Goal: Book appointment/travel/reservation

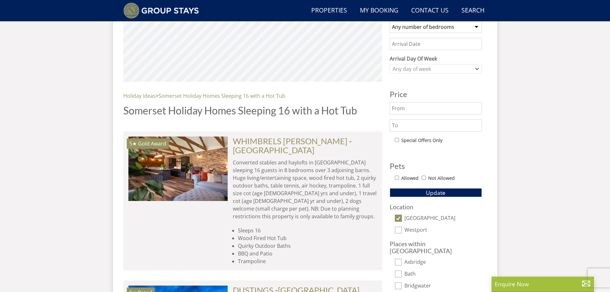
scroll to position [273, 0]
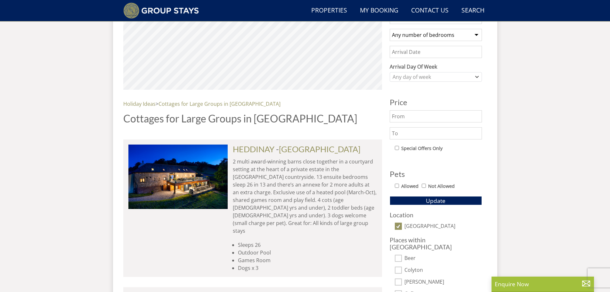
scroll to position [273, 0]
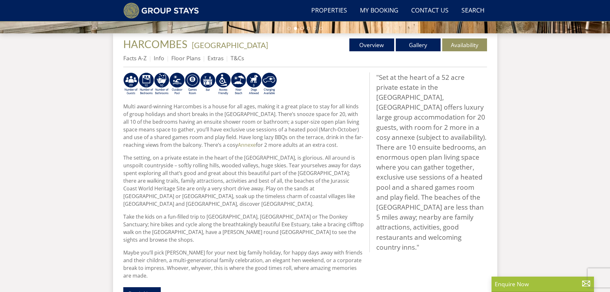
scroll to position [117, 0]
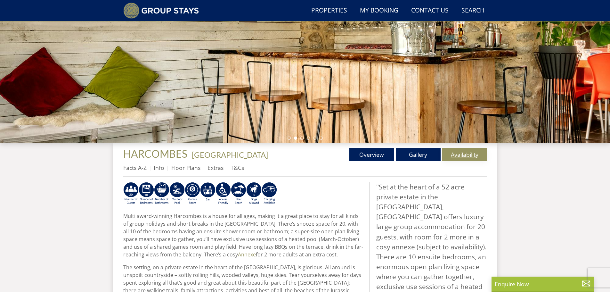
click at [464, 158] on link "Availability" at bounding box center [464, 154] width 45 height 13
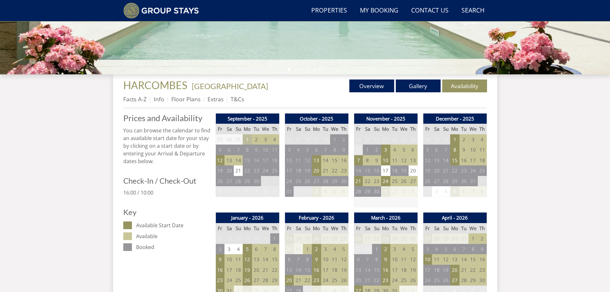
scroll to position [186, 0]
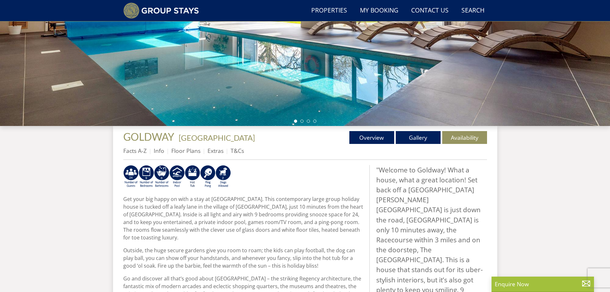
scroll to position [145, 0]
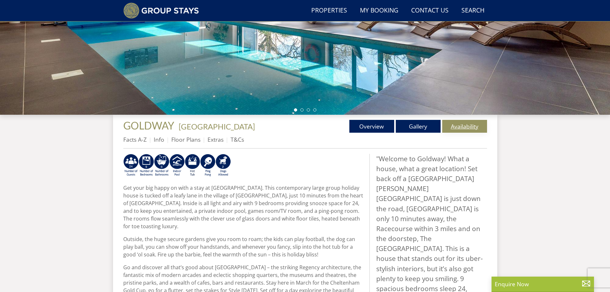
click at [450, 124] on link "Availability" at bounding box center [464, 126] width 45 height 13
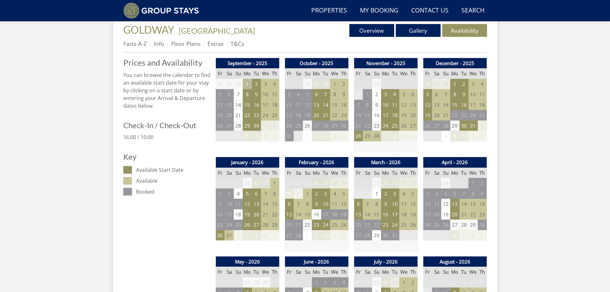
scroll to position [249, 0]
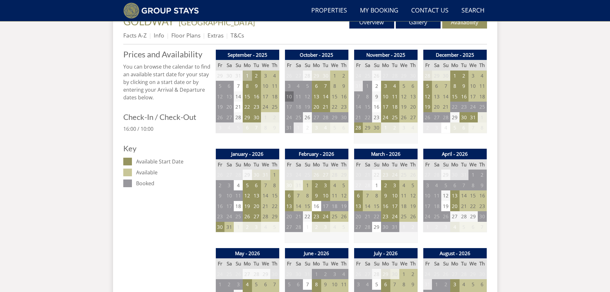
click at [289, 96] on td "10" at bounding box center [289, 96] width 9 height 11
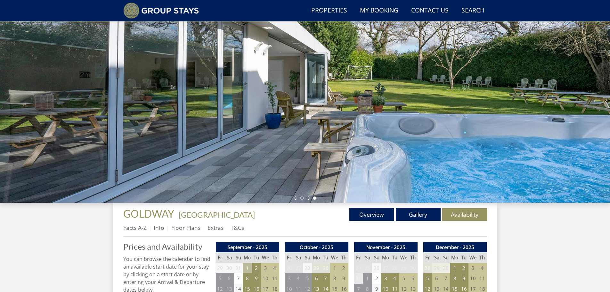
scroll to position [0, 0]
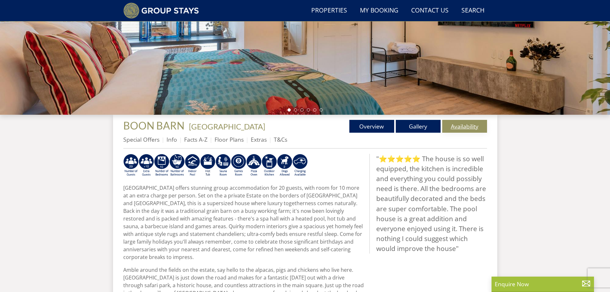
click at [462, 124] on link "Availability" at bounding box center [464, 126] width 45 height 13
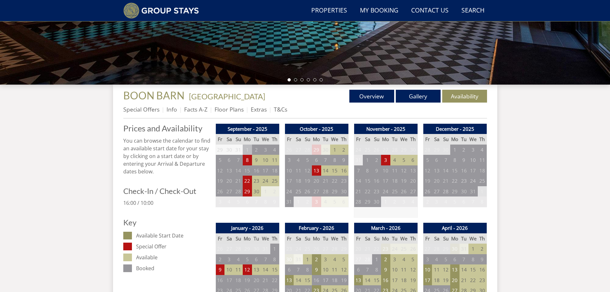
scroll to position [186, 0]
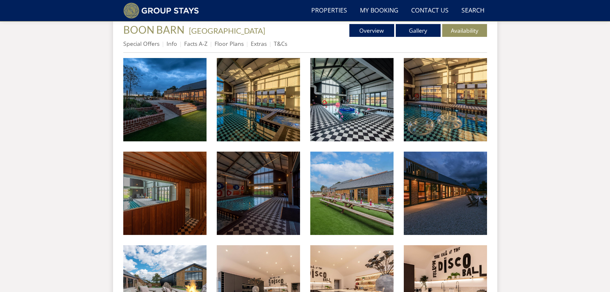
scroll to position [241, 0]
click at [463, 28] on link "Availability" at bounding box center [464, 30] width 45 height 13
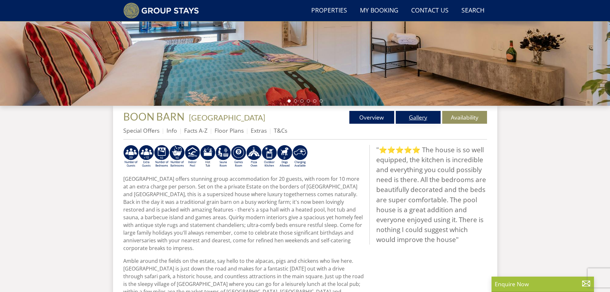
click at [428, 119] on link "Gallery" at bounding box center [418, 117] width 45 height 13
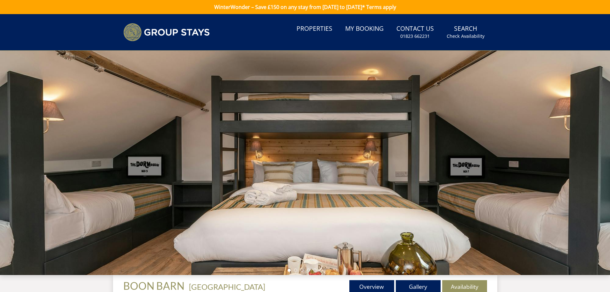
scroll to position [187, 0]
